Goal: Ask a question

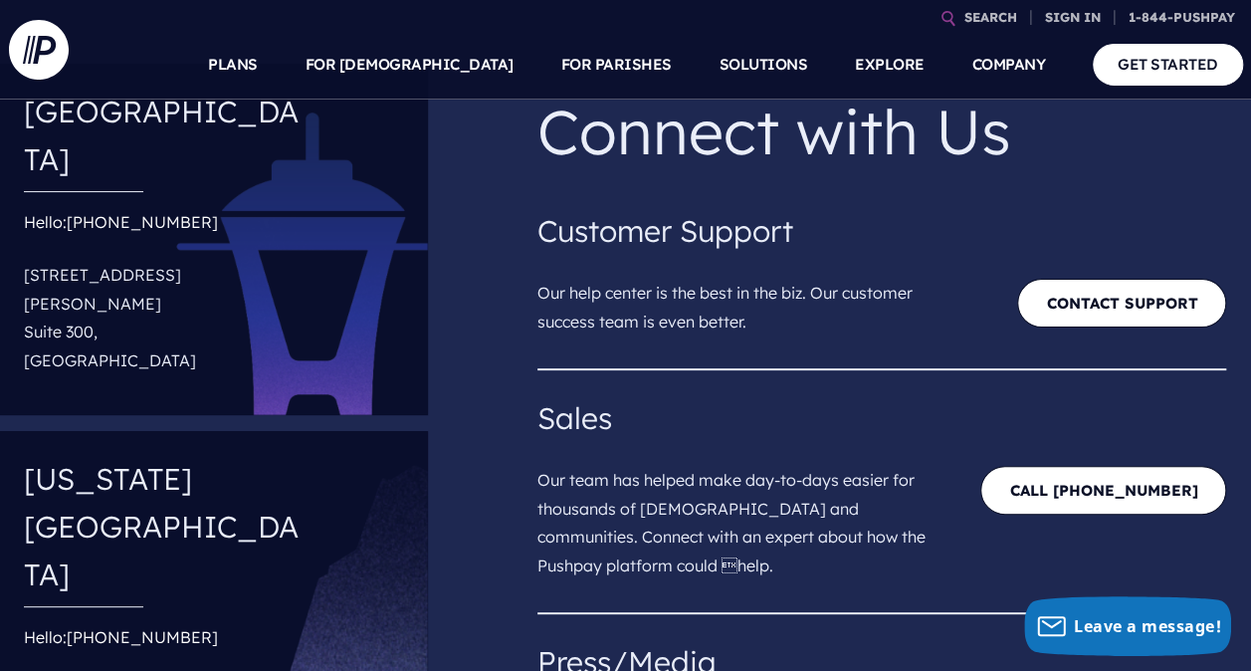
scroll to position [100, 0]
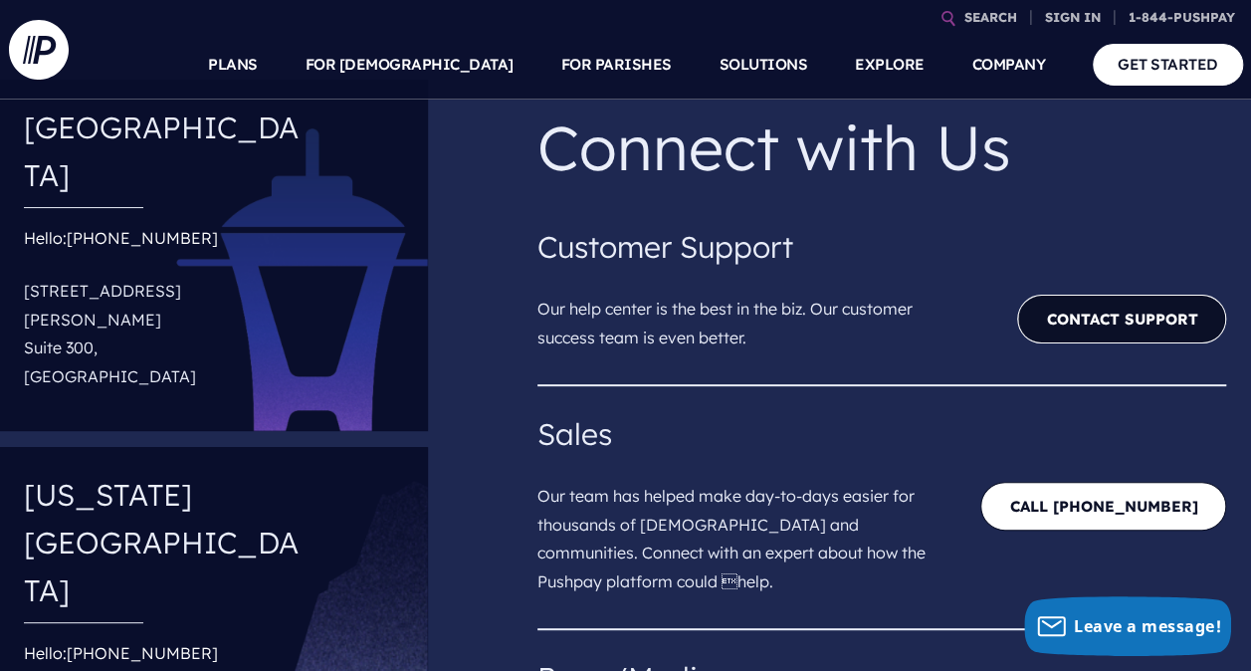
click at [1054, 319] on link "Contact Support" at bounding box center [1121, 319] width 209 height 49
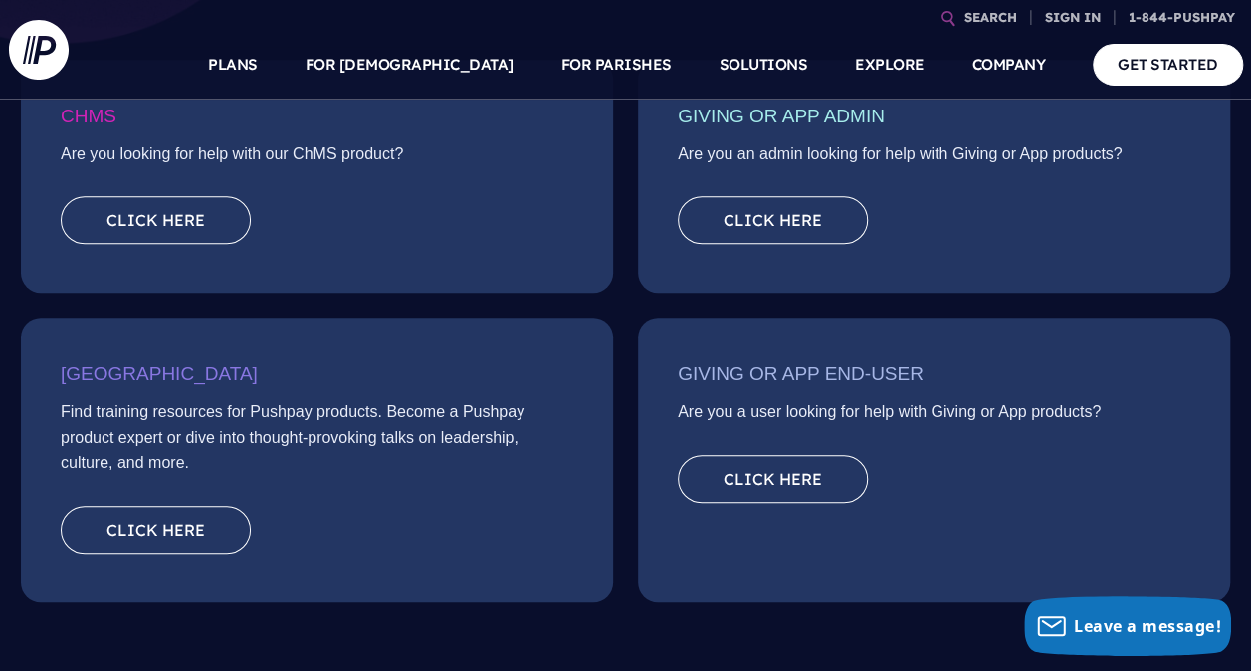
scroll to position [498, 0]
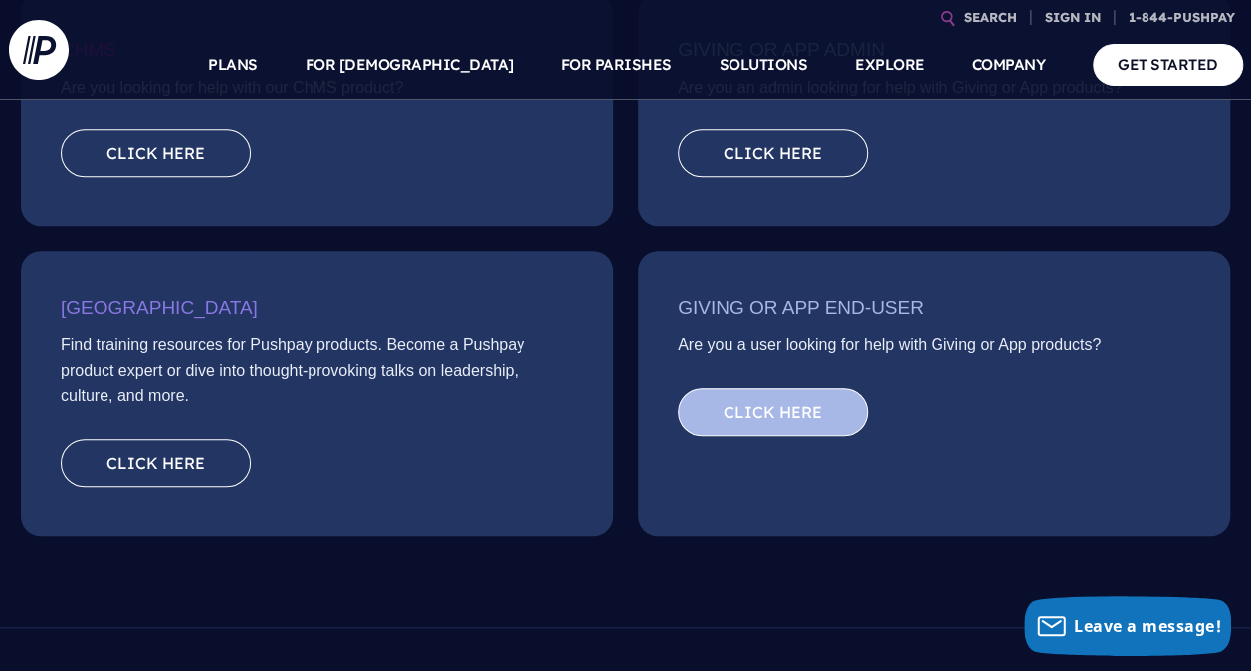
click at [799, 415] on link "Click here" at bounding box center [773, 412] width 190 height 48
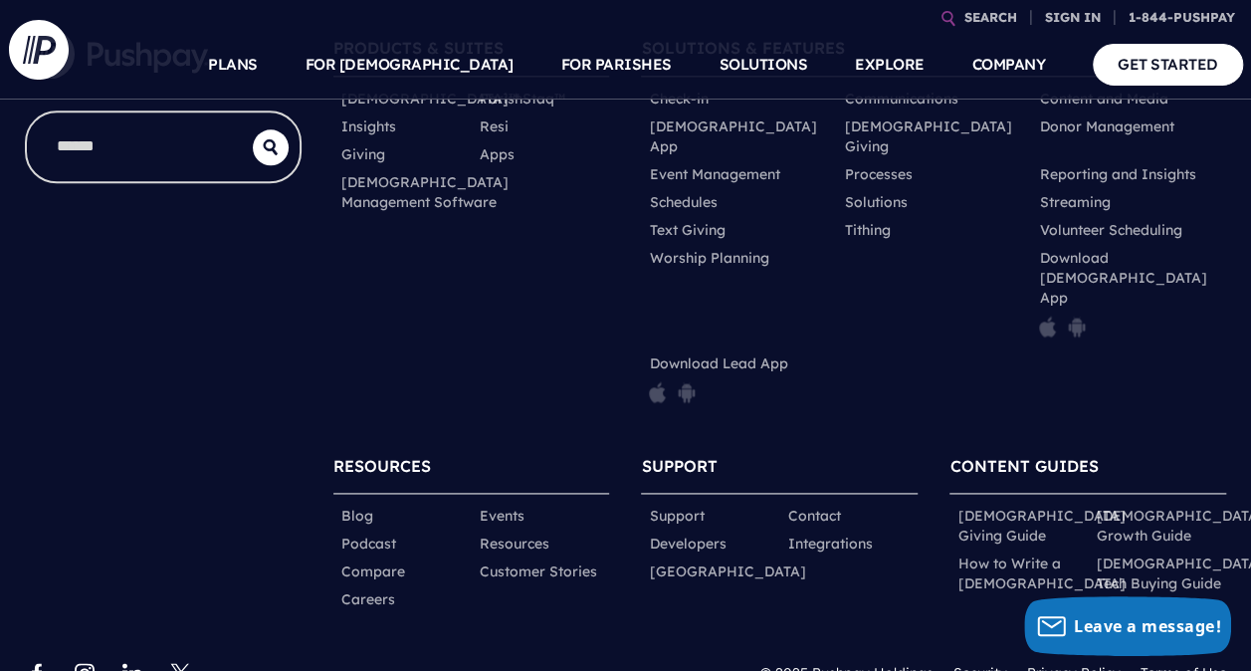
scroll to position [1148, 0]
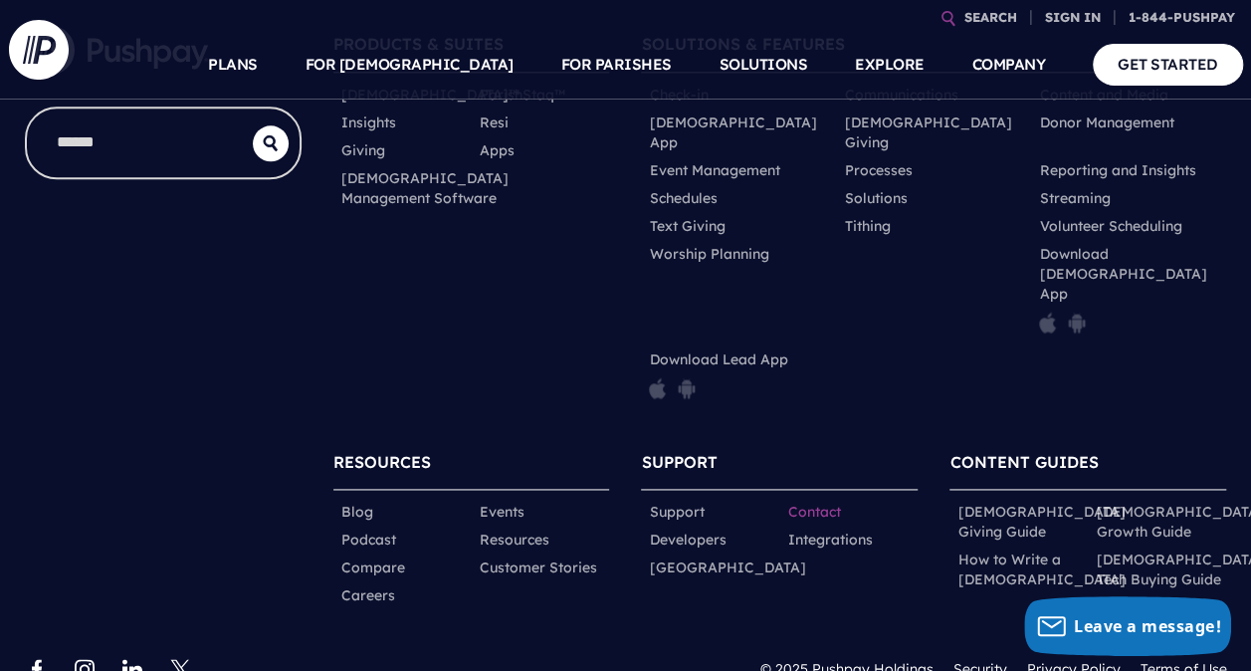
click at [806, 502] on link "Contact" at bounding box center [813, 512] width 53 height 20
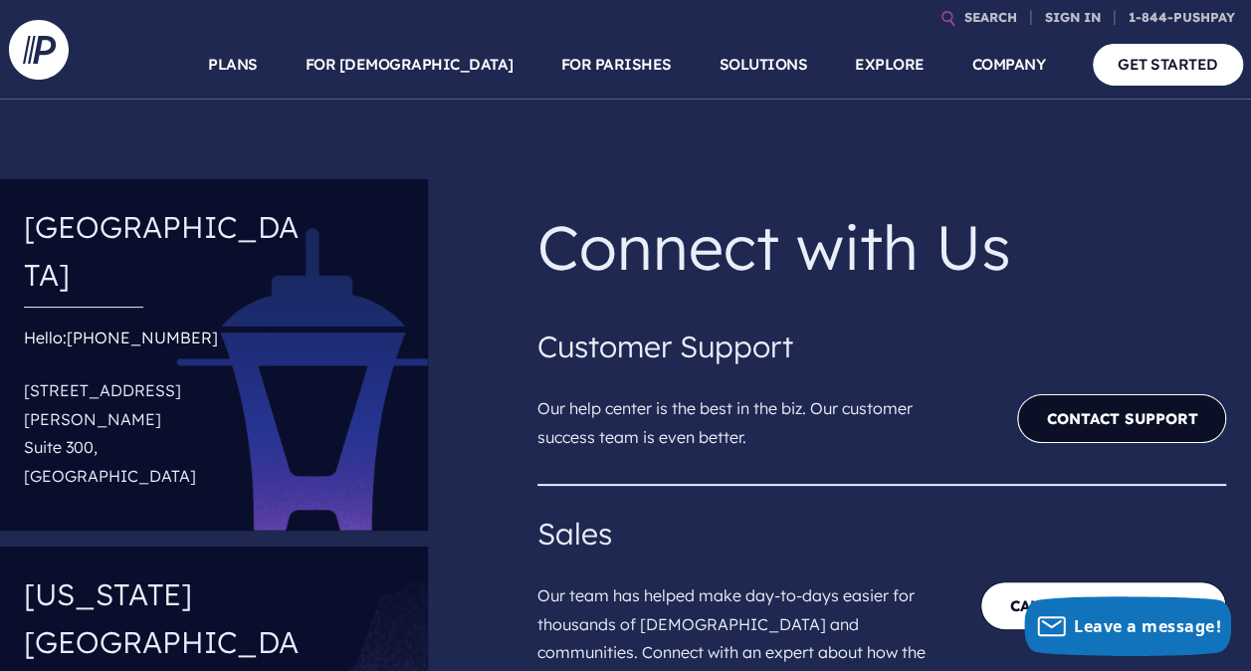
click at [1109, 410] on link "Contact Support" at bounding box center [1121, 418] width 209 height 49
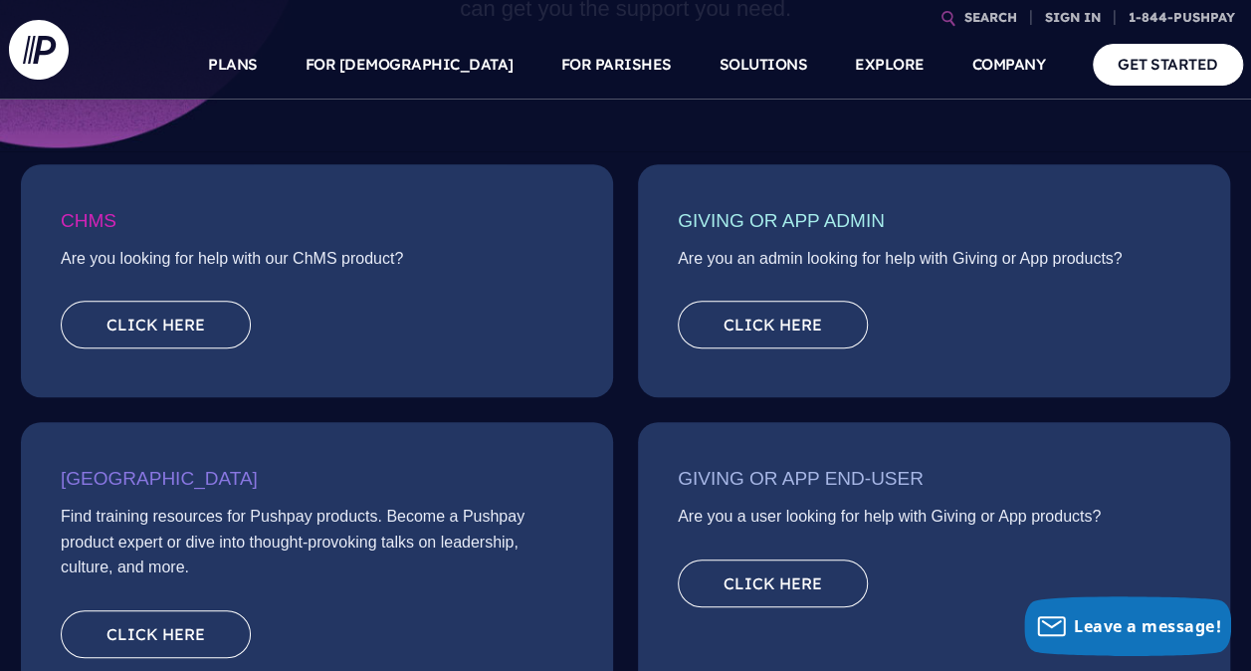
scroll to position [299, 0]
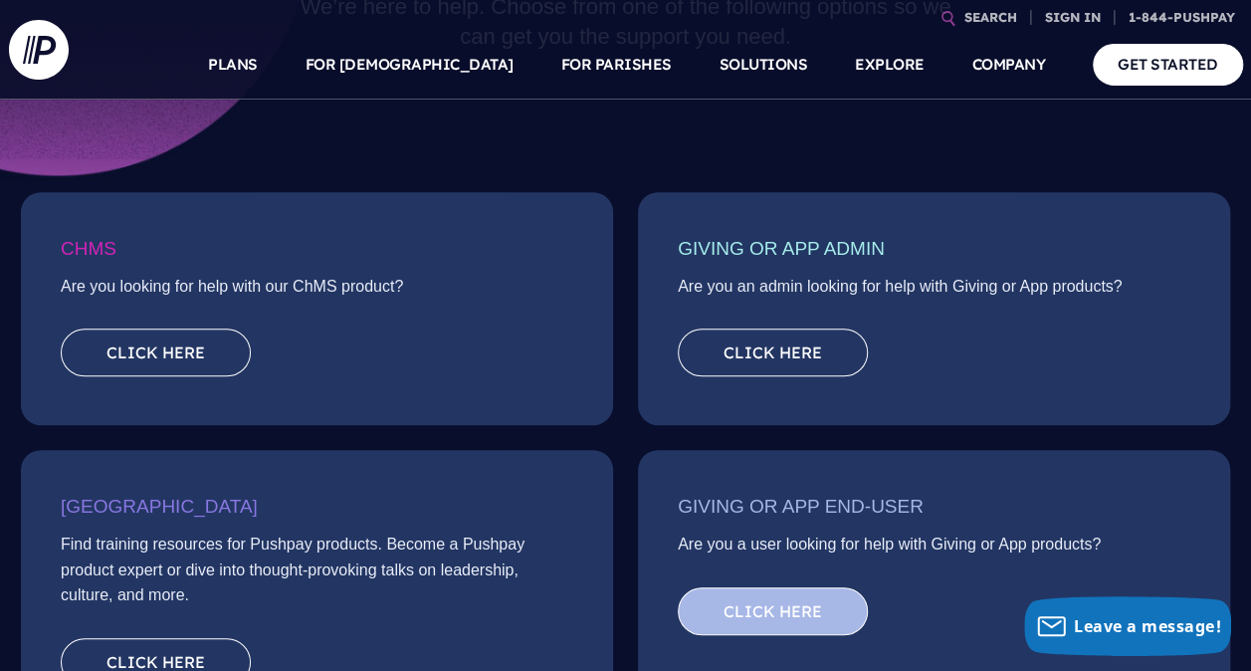
click at [766, 602] on link "Click here" at bounding box center [773, 611] width 190 height 48
